Goal: Find specific page/section: Find specific page/section

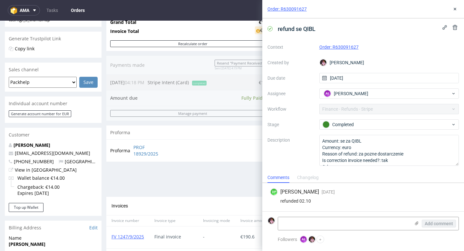
scroll to position [2, 0]
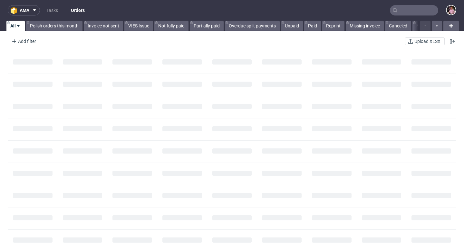
click at [414, 11] on input "text" at bounding box center [414, 10] width 48 height 10
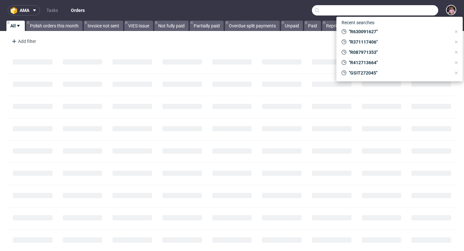
paste input "R892710316"
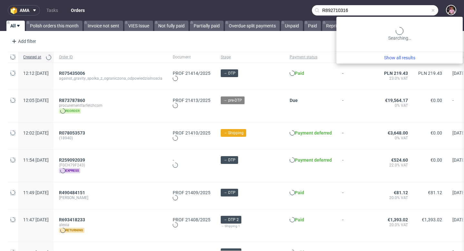
type input "R892710316"
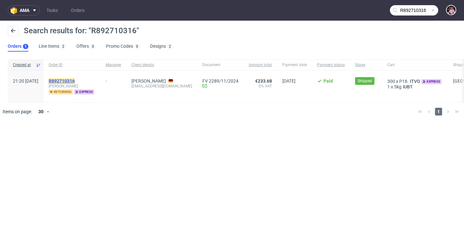
click at [75, 80] on mark "R892710316" at bounding box center [62, 80] width 26 height 5
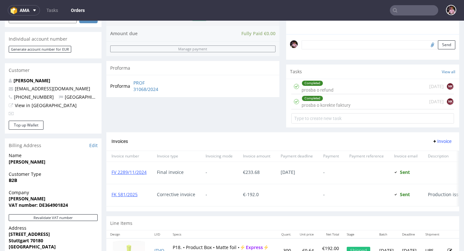
scroll to position [188, 0]
click at [333, 93] on div "Completed prosba o refund 27 days ago NK" at bounding box center [372, 85] width 163 height 15
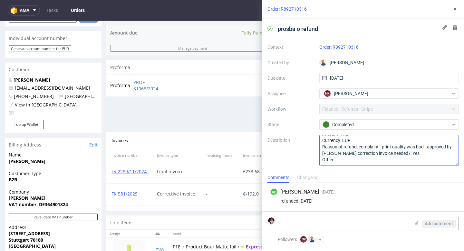
scroll to position [10, 0]
click at [455, 9] on use at bounding box center [454, 9] width 3 height 3
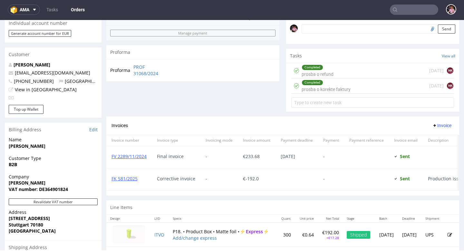
scroll to position [191, 0]
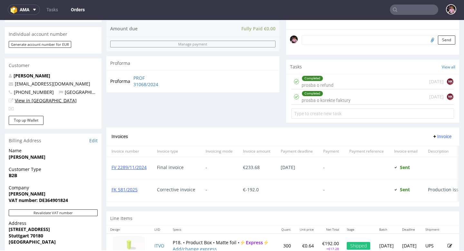
click at [34, 101] on link "View in Hubspot" at bounding box center [46, 100] width 62 height 6
click at [411, 8] on input "text" at bounding box center [414, 10] width 48 height 10
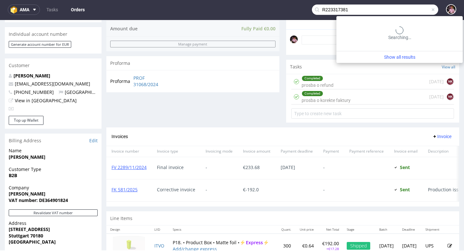
type input "R223317381"
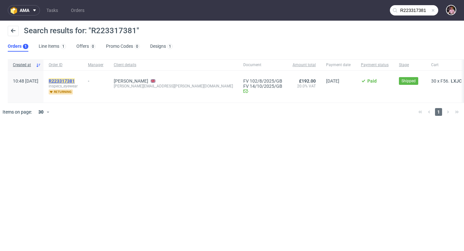
click at [75, 80] on mark "R223317381" at bounding box center [62, 80] width 26 height 5
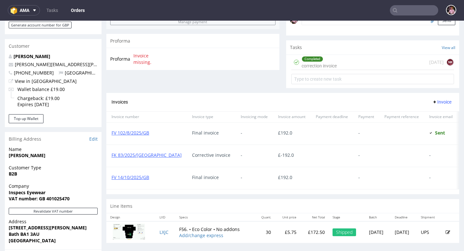
scroll to position [210, 0]
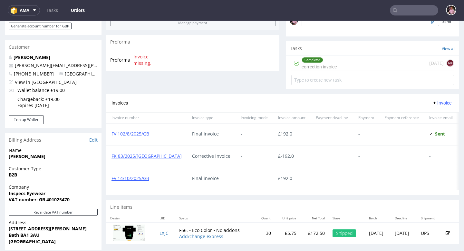
click at [363, 71] on div "Completed correction invoice 4 days ago NK" at bounding box center [372, 63] width 163 height 15
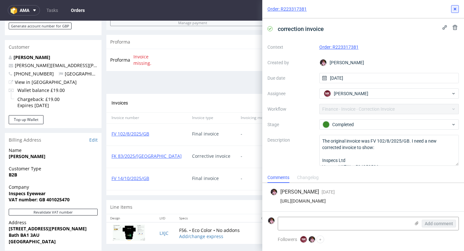
click at [454, 7] on icon at bounding box center [454, 8] width 5 height 5
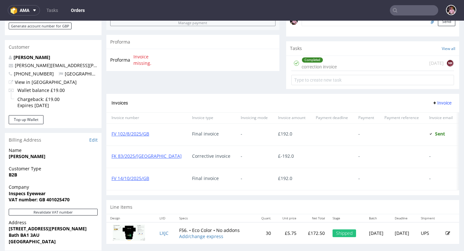
click at [358, 69] on div "Completed correction invoice 4 days ago NK" at bounding box center [372, 63] width 163 height 15
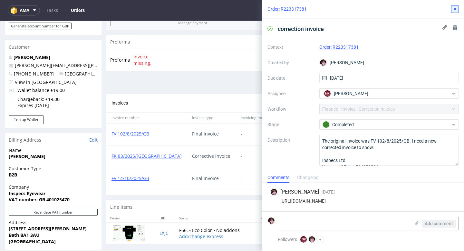
click at [454, 8] on use at bounding box center [454, 9] width 3 height 3
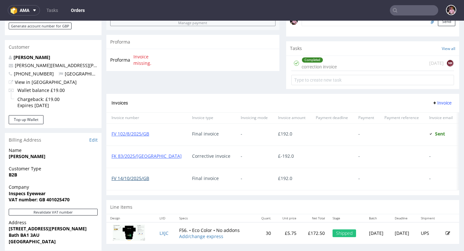
click at [136, 181] on link "FV 14/10/2025/GB" at bounding box center [130, 178] width 38 height 6
click at [425, 13] on input "text" at bounding box center [414, 10] width 48 height 10
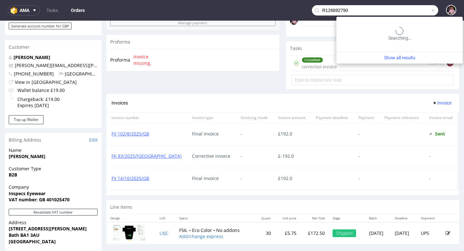
type input "R126692790"
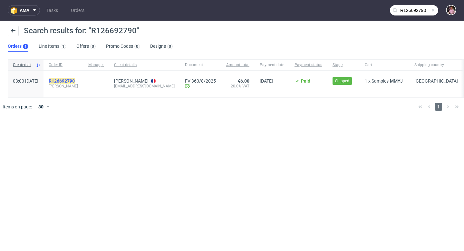
click at [72, 79] on mark "R126692790" at bounding box center [62, 80] width 26 height 5
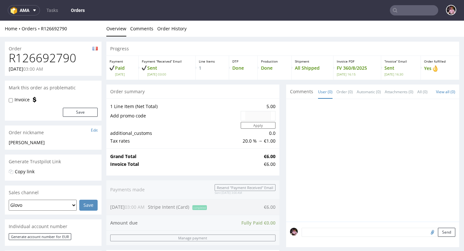
scroll to position [264, 0]
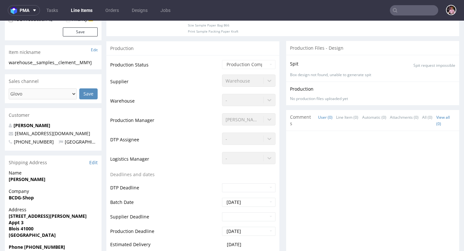
scroll to position [204, 0]
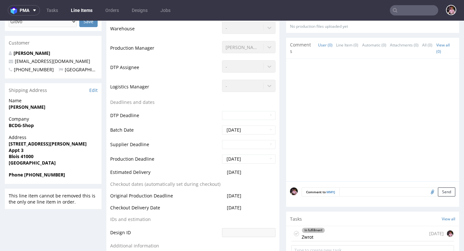
click at [373, 231] on div "In fulfillment Zwrot 25 days ago" at bounding box center [372, 233] width 163 height 15
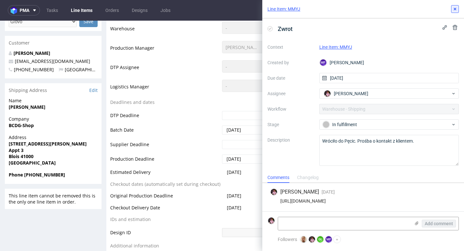
click at [453, 8] on icon at bounding box center [454, 8] width 5 height 5
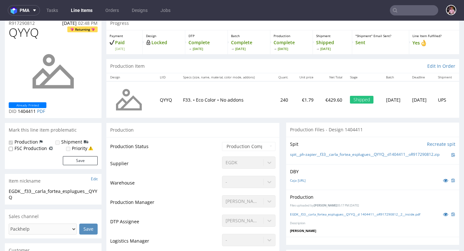
scroll to position [26, 0]
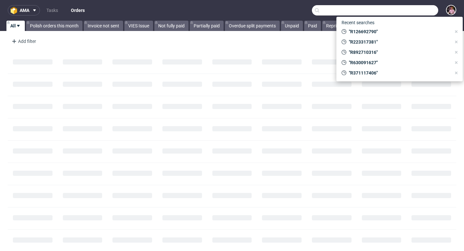
click at [417, 11] on input "text" at bounding box center [375, 10] width 126 height 10
paste input "R887741698"
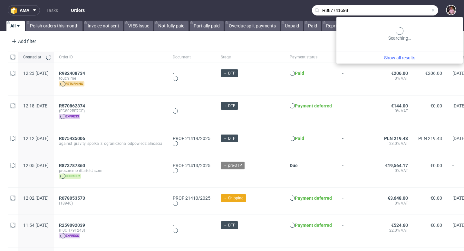
type input "R887741698"
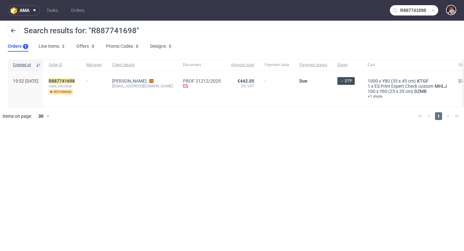
click at [435, 9] on span at bounding box center [432, 10] width 5 height 5
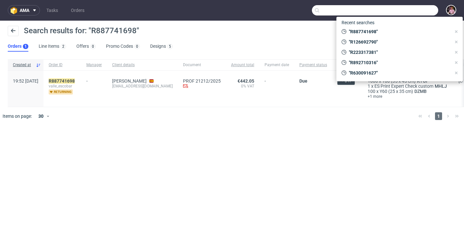
click at [413, 9] on input "text" at bounding box center [375, 10] width 126 height 10
paste input "R191342589"
type input "R191342589"
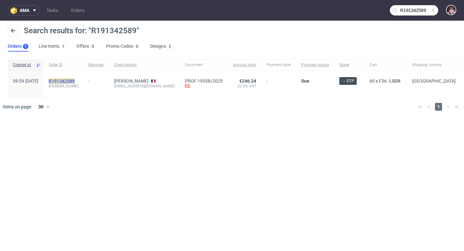
click at [69, 81] on mark "R191342589" at bounding box center [62, 80] width 26 height 5
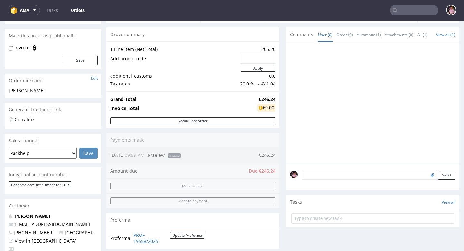
scroll to position [54, 0]
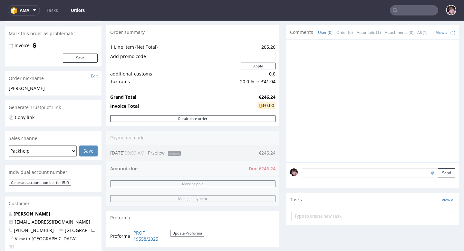
click at [415, 9] on input "text" at bounding box center [414, 10] width 48 height 10
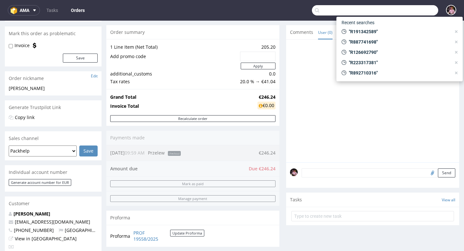
paste input "R968570568"
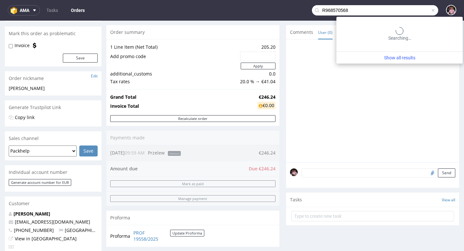
type input "R968570568"
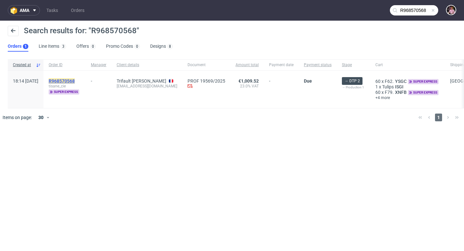
click at [75, 79] on mark "R968570568" at bounding box center [62, 80] width 26 height 5
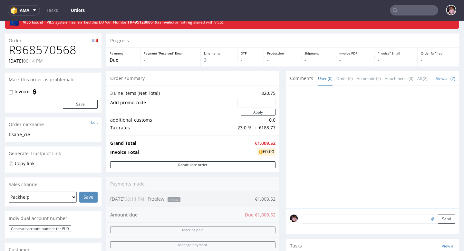
scroll to position [26, 0]
click at [412, 12] on input "text" at bounding box center [414, 10] width 48 height 10
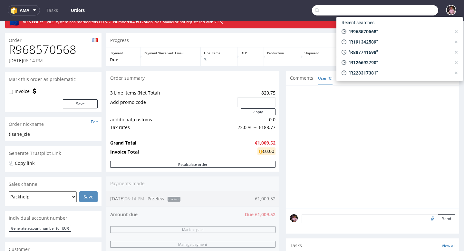
paste input "R178363265"
type input "R178363265"
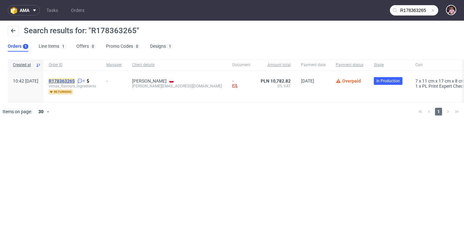
click at [75, 80] on mark "R178363265" at bounding box center [62, 80] width 26 height 5
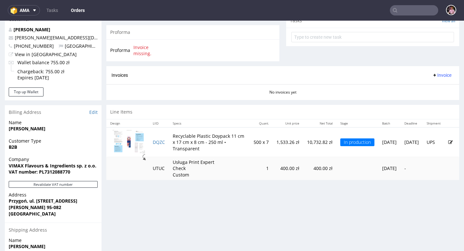
scroll to position [242, 0]
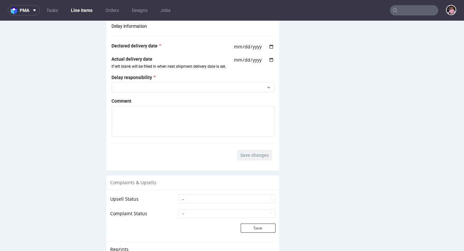
scroll to position [939, 0]
